Goal: Information Seeking & Learning: Find specific page/section

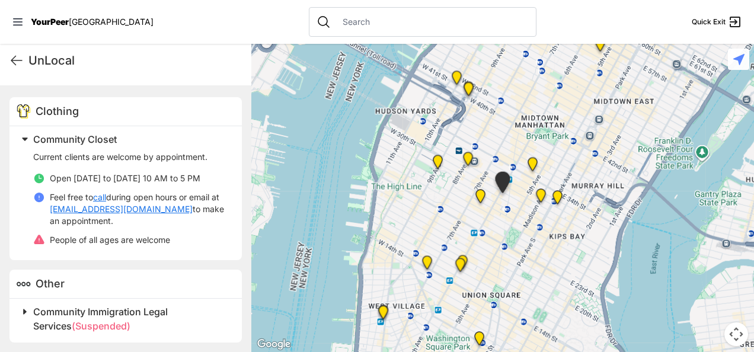
scroll to position [346, 0]
click at [72, 322] on span "(Suspended)" at bounding box center [101, 325] width 59 height 12
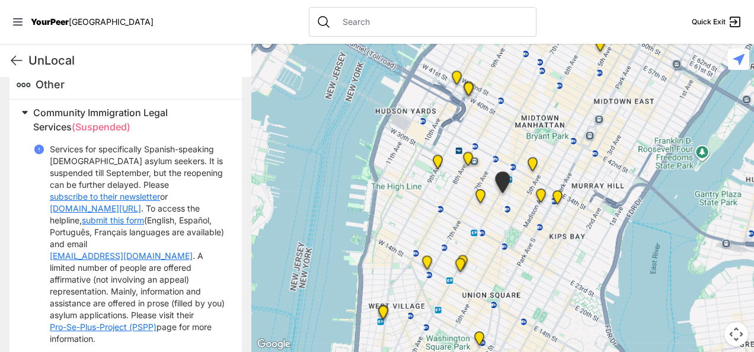
scroll to position [543, 0]
click at [17, 64] on icon at bounding box center [16, 60] width 14 height 14
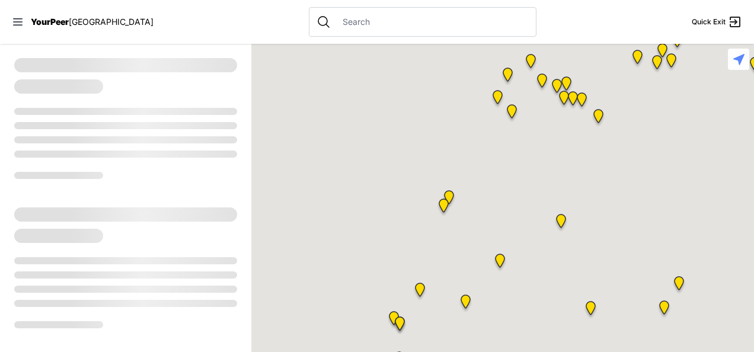
select select "recentlyUpdated"
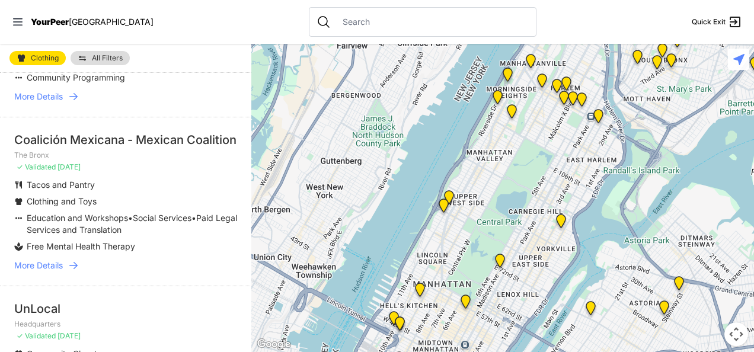
scroll to position [306, 0]
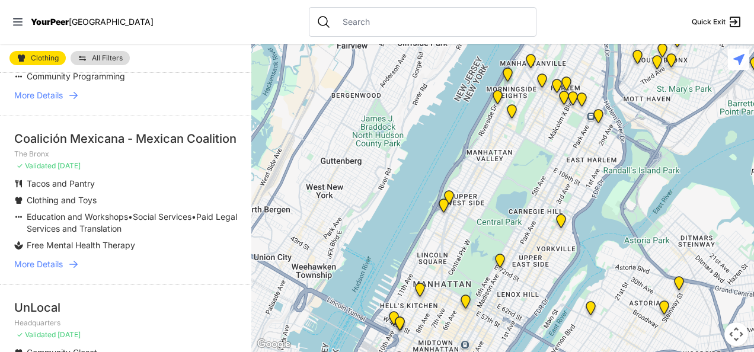
click at [100, 140] on div "Coalición Mexicana - Mexican Coalition" at bounding box center [125, 138] width 223 height 17
click at [55, 270] on span "More Details" at bounding box center [38, 264] width 49 height 12
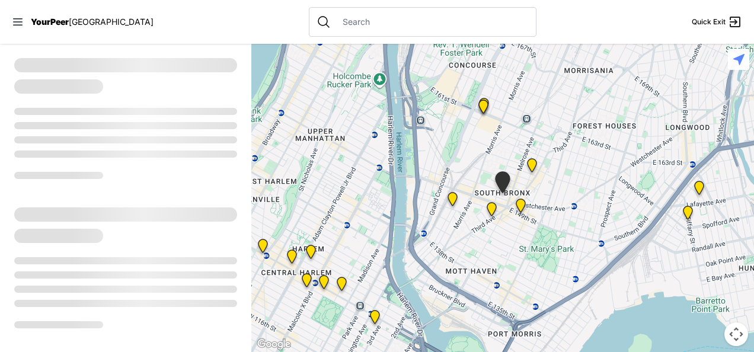
drag, startPoint x: 173, startPoint y: 232, endPoint x: 542, endPoint y: 21, distance: 425.1
click at [542, 21] on nav "YourPeer NYC Quick Exit" at bounding box center [377, 22] width 754 height 44
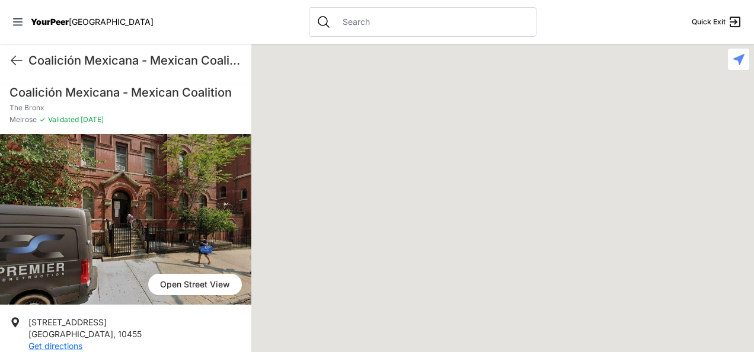
scroll to position [91, 0]
